Goal: Navigation & Orientation: Find specific page/section

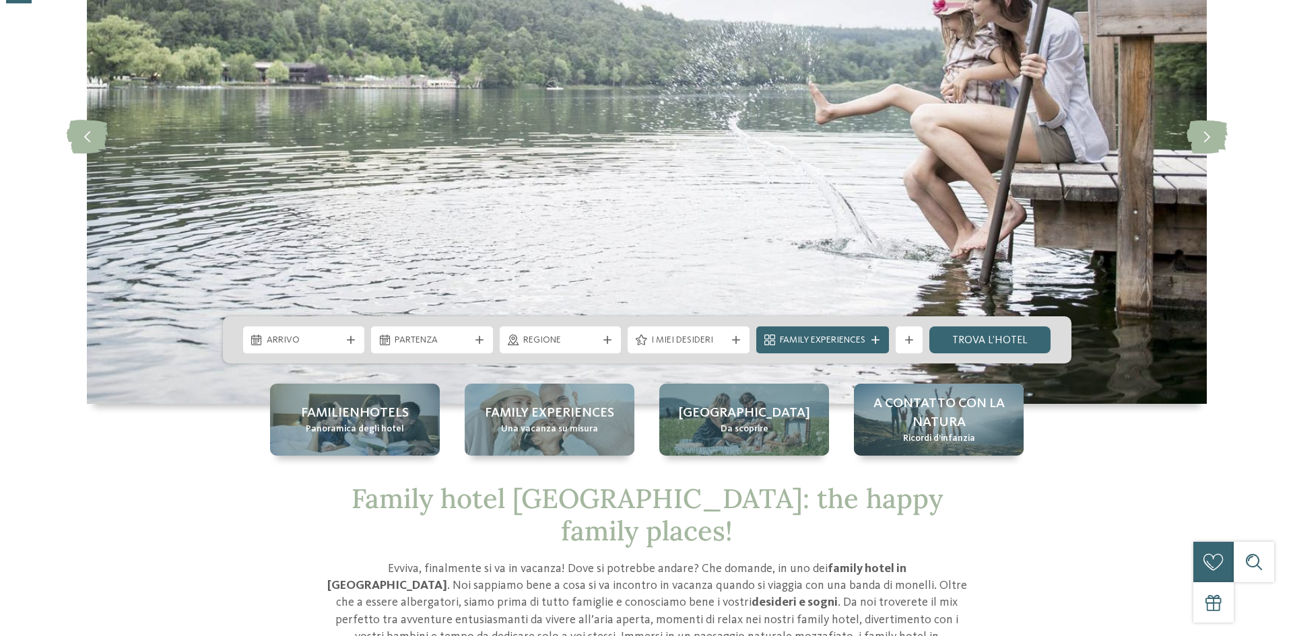
scroll to position [202, 0]
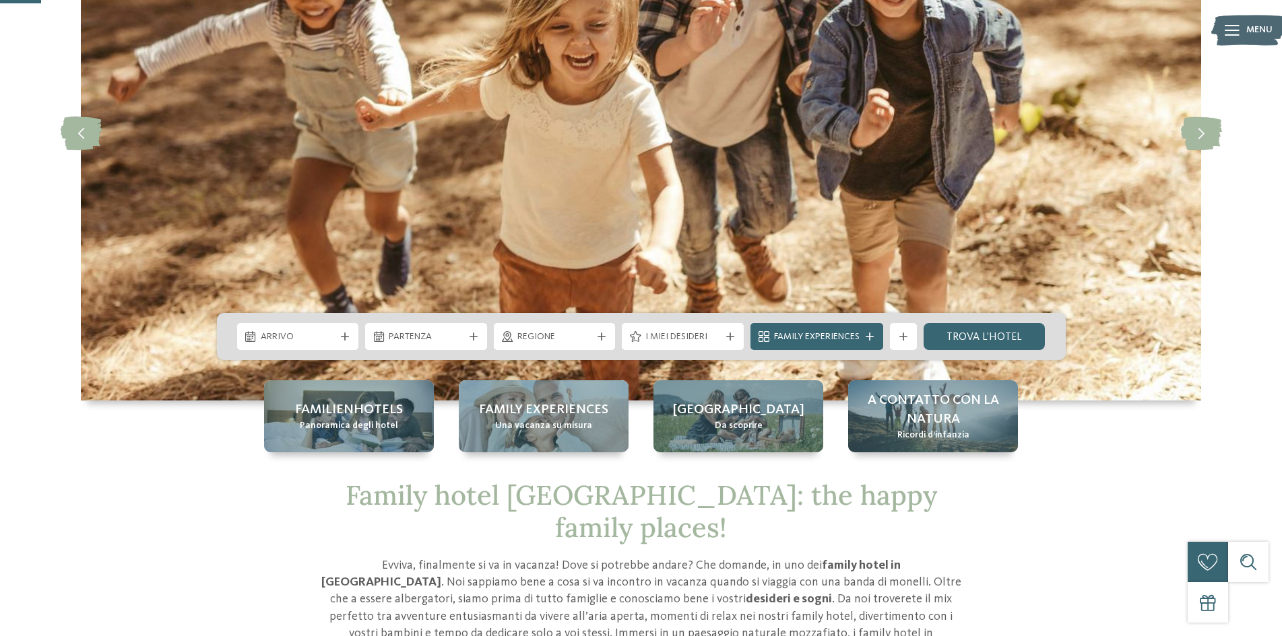
click at [1237, 29] on icon at bounding box center [1231, 30] width 15 height 11
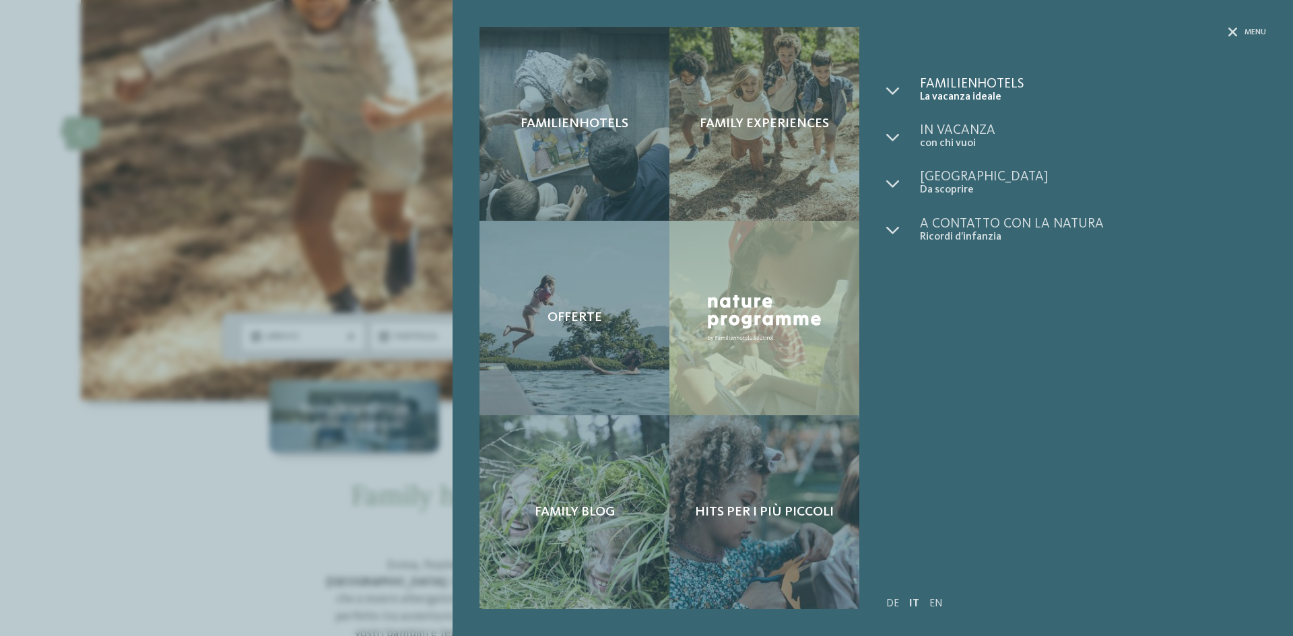
click at [989, 84] on span "Familienhotels" at bounding box center [1093, 83] width 346 height 13
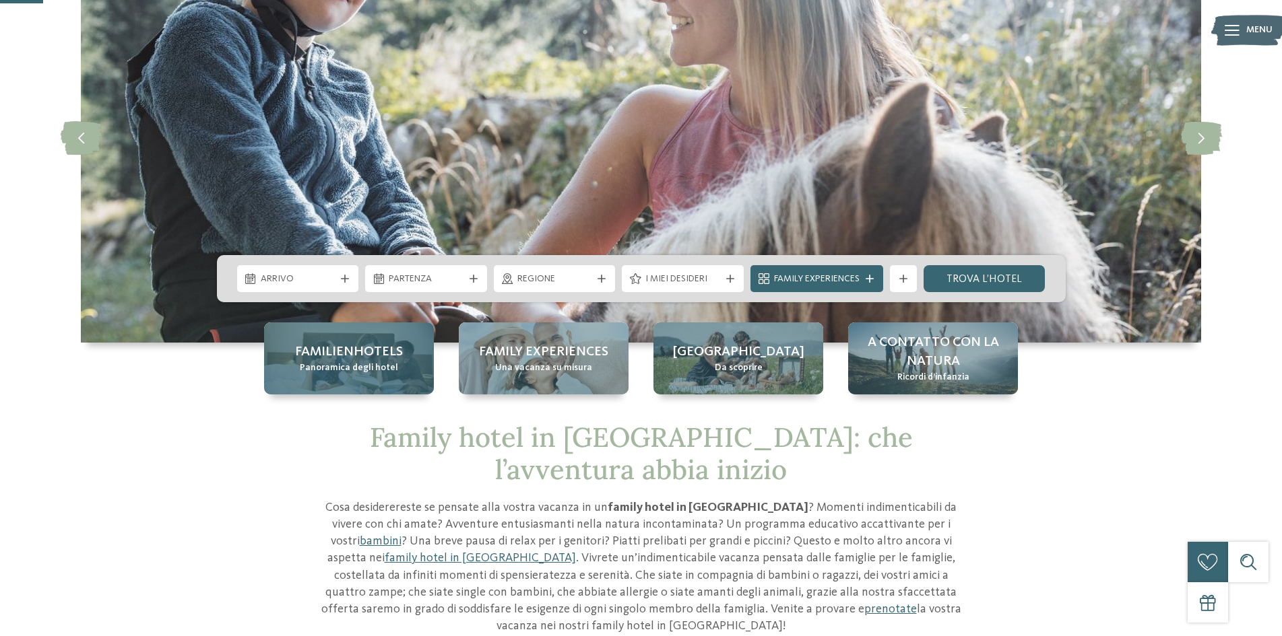
click at [370, 358] on span "Familienhotels" at bounding box center [349, 352] width 108 height 19
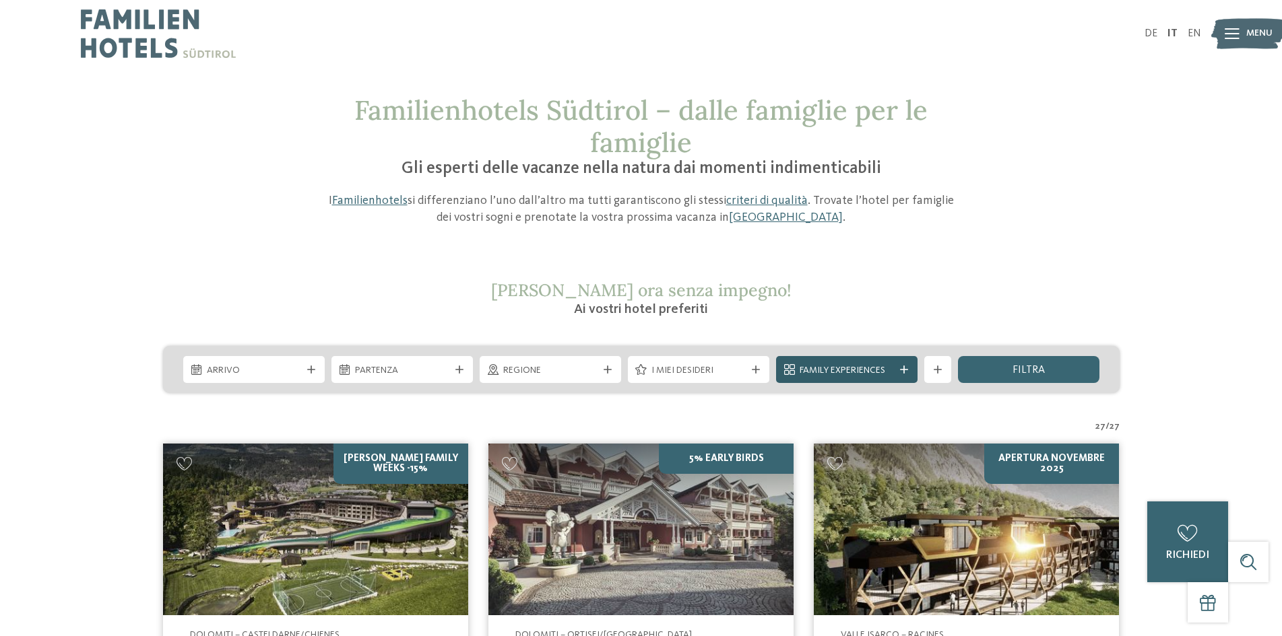
click at [898, 372] on div at bounding box center [903, 370] width 13 height 8
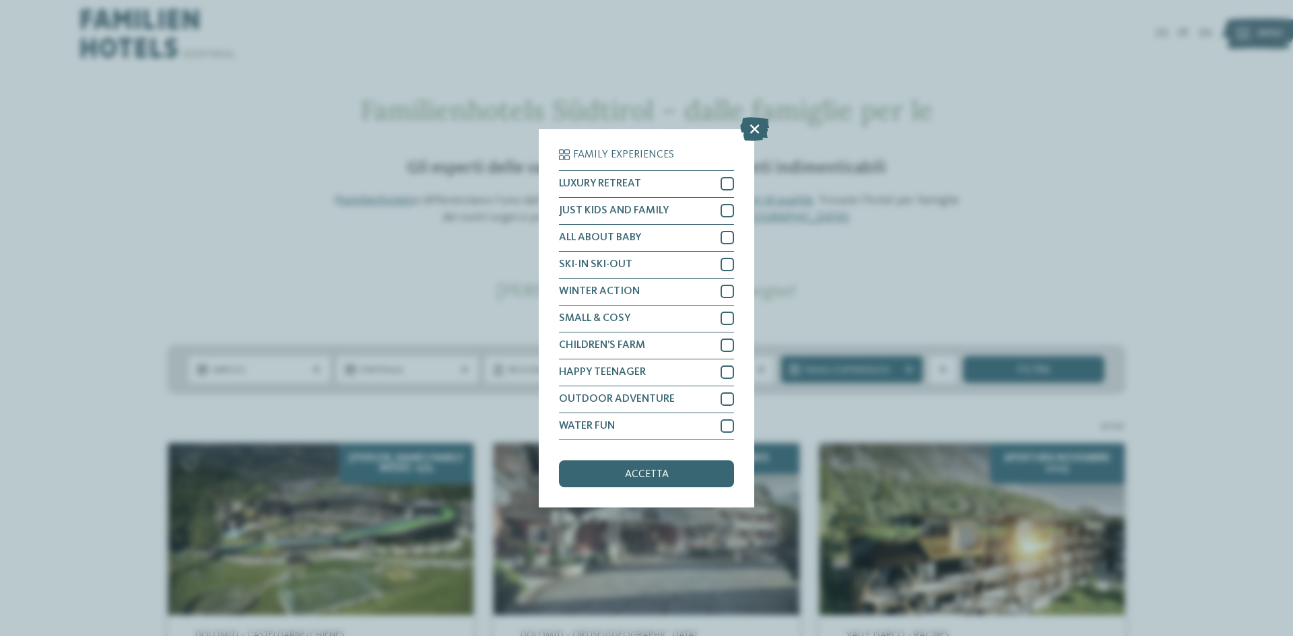
click at [995, 114] on div "Family Experiences LUXURY RETREAT JUST KIDS AND FAMILY" at bounding box center [646, 318] width 1293 height 636
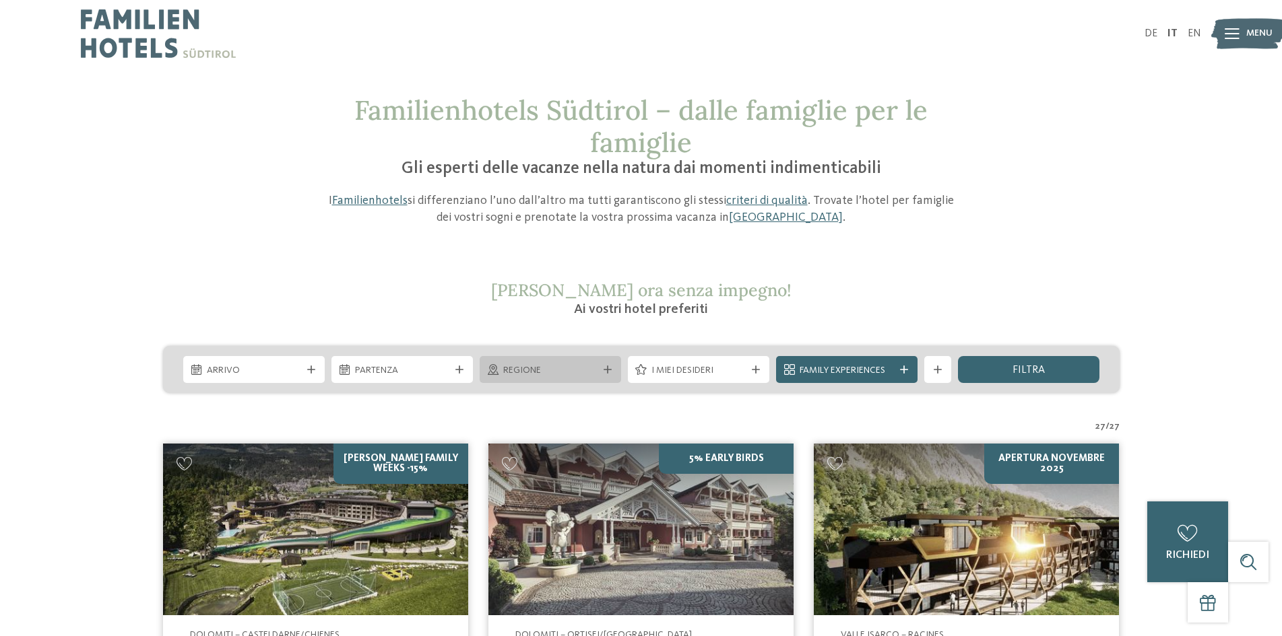
click at [544, 367] on span "Regione" at bounding box center [550, 370] width 94 height 13
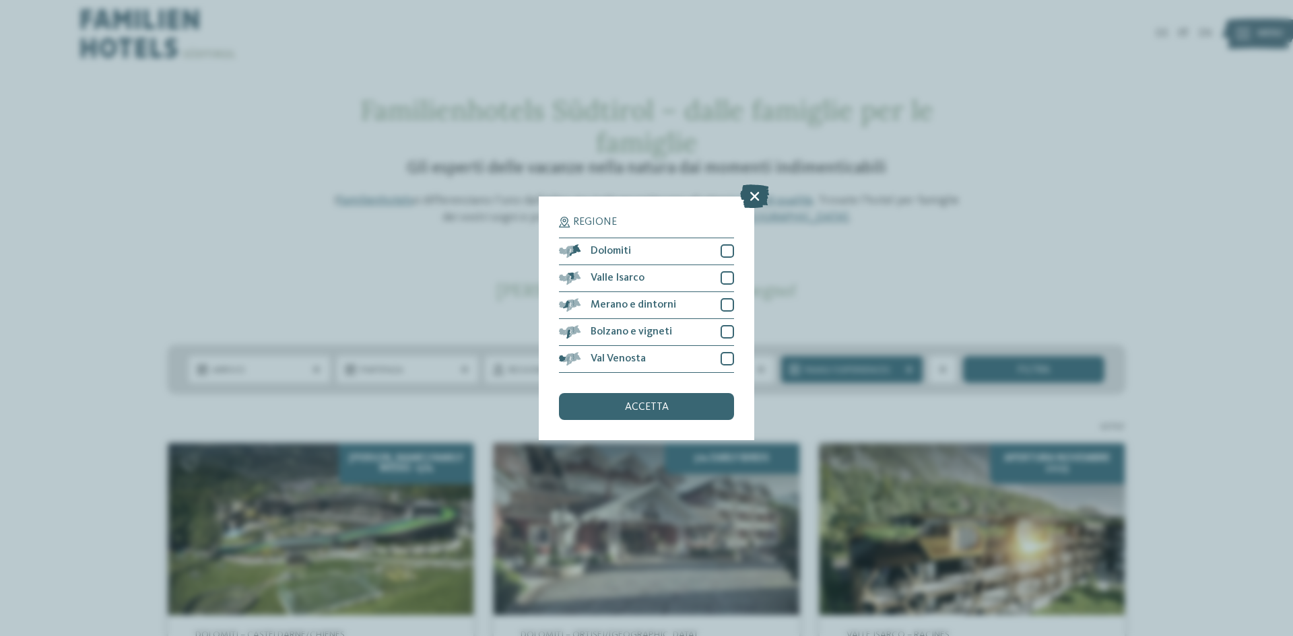
click at [754, 192] on icon at bounding box center [754, 196] width 29 height 24
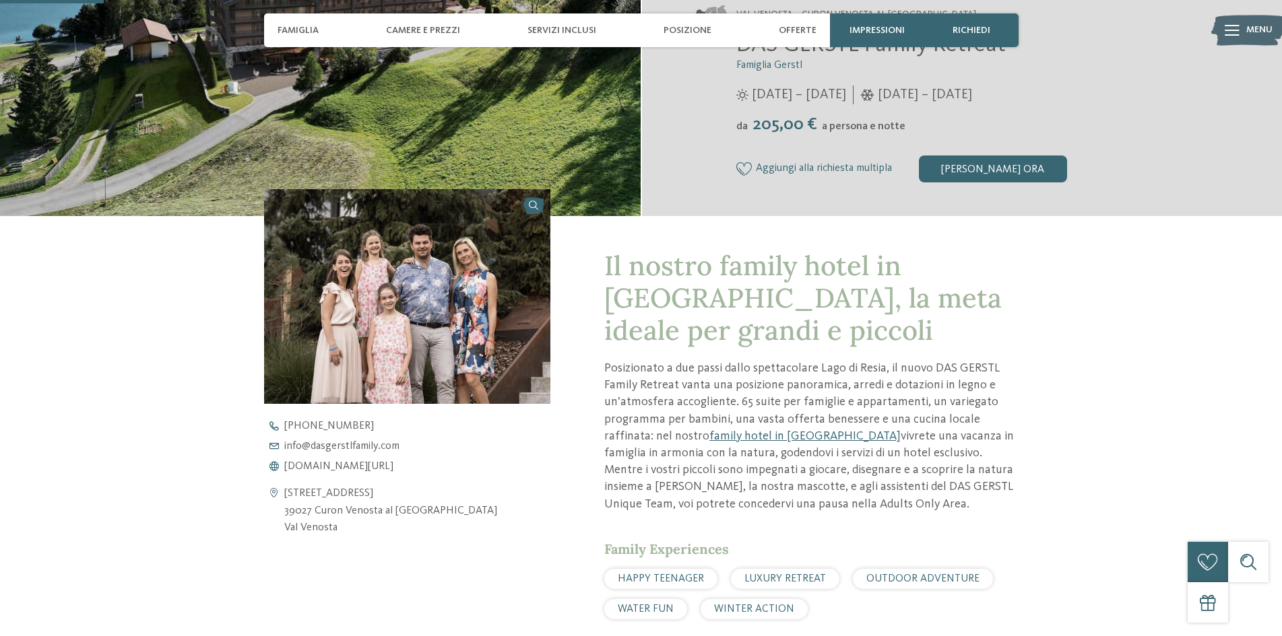
scroll to position [471, 0]
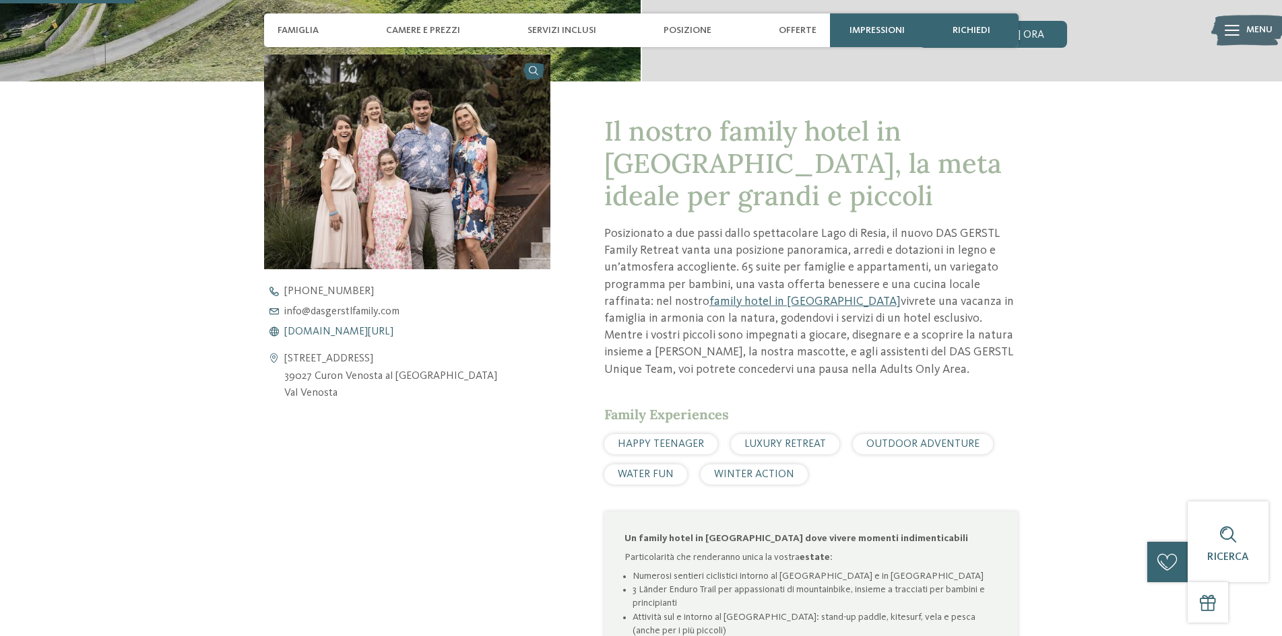
click at [342, 333] on span "[DOMAIN_NAME][URL]" at bounding box center [338, 332] width 109 height 11
